Goal: Navigation & Orientation: Find specific page/section

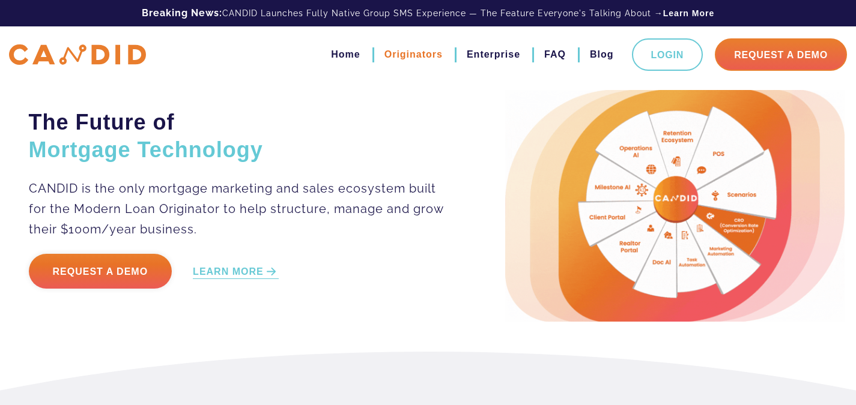
click at [422, 59] on link "Originators" at bounding box center [413, 54] width 58 height 20
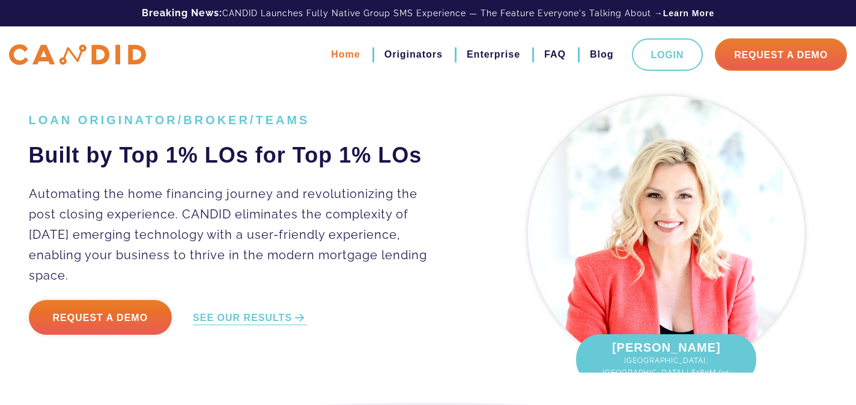
click at [348, 59] on link "Home" at bounding box center [345, 54] width 29 height 20
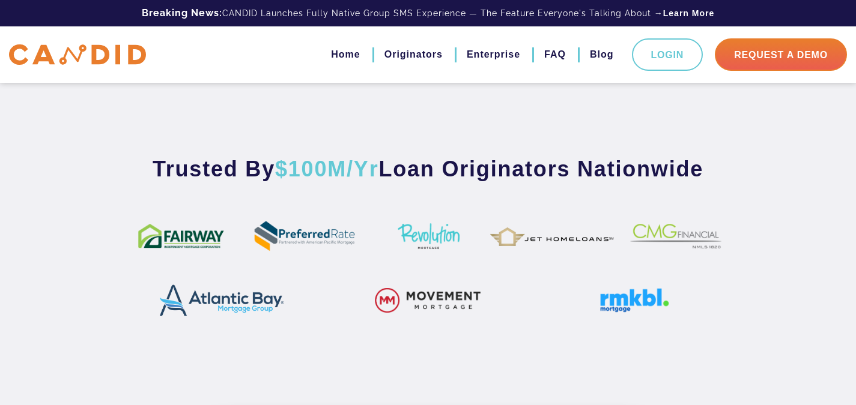
scroll to position [721, 0]
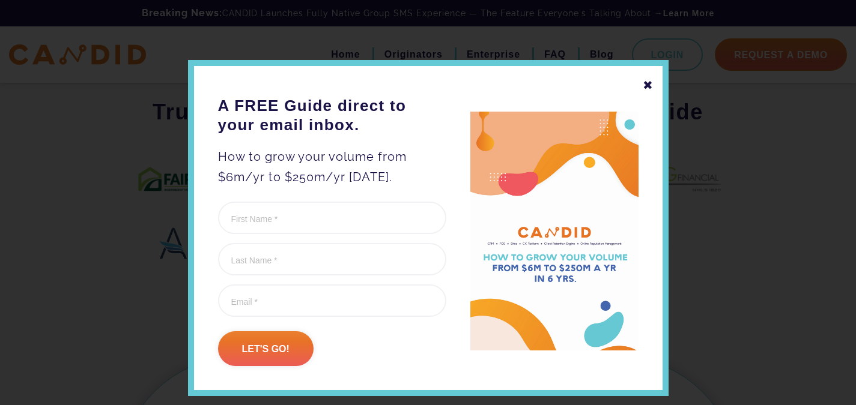
click at [643, 87] on div "✖" at bounding box center [648, 85] width 11 height 20
